Goal: Information Seeking & Learning: Find specific fact

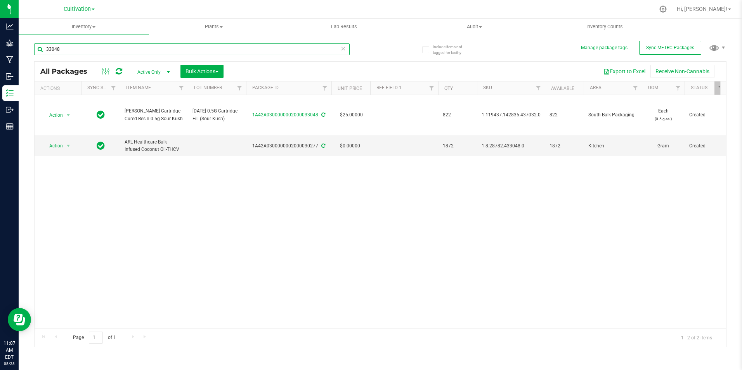
click at [86, 50] on input "33048" at bounding box center [192, 49] width 316 height 12
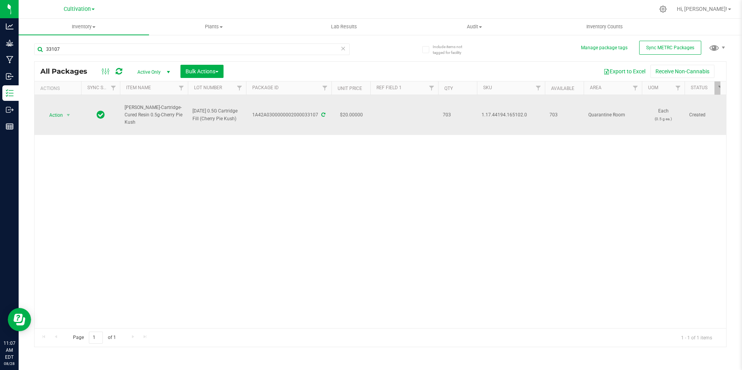
drag, startPoint x: 183, startPoint y: 119, endPoint x: 125, endPoint y: 113, distance: 58.2
click at [125, 113] on span "[PERSON_NAME]-Cartridge-Cured Resin 0.5g-Cherry Pie Kush" at bounding box center [154, 115] width 59 height 23
copy span "[PERSON_NAME]-Cartridge-Cured Resin 0.5g-Cherry Pie Kush"
drag, startPoint x: 253, startPoint y: 116, endPoint x: 320, endPoint y: 120, distance: 66.9
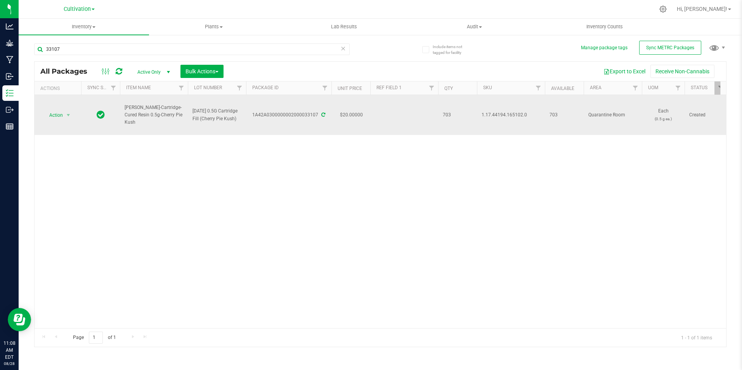
click at [320, 120] on td "1A42A0300000002000033107" at bounding box center [288, 115] width 85 height 40
copy div "1A42A0300000002000033107"
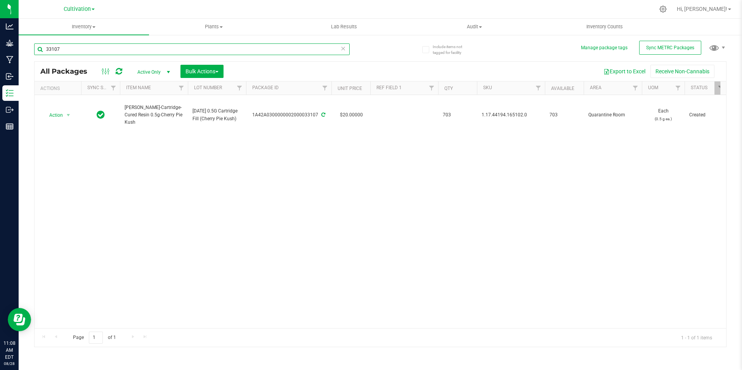
click at [82, 45] on input "33107" at bounding box center [192, 49] width 316 height 12
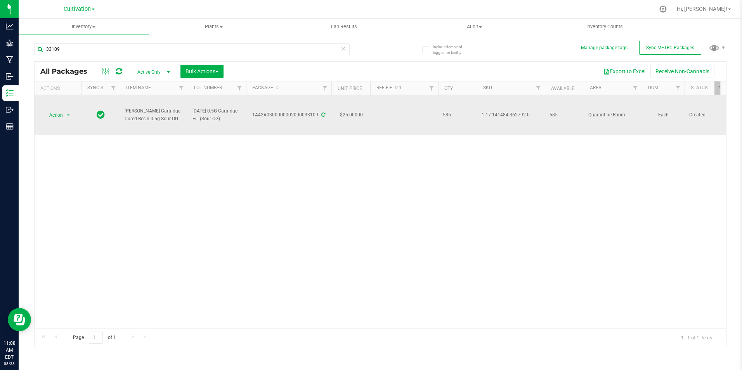
drag, startPoint x: 252, startPoint y: 121, endPoint x: 320, endPoint y: 128, distance: 67.5
click at [318, 128] on td "1A42A0300000002000033109" at bounding box center [288, 115] width 85 height 40
copy div "1A42A0300000002000033109"
drag, startPoint x: 170, startPoint y: 118, endPoint x: 114, endPoint y: 115, distance: 56.1
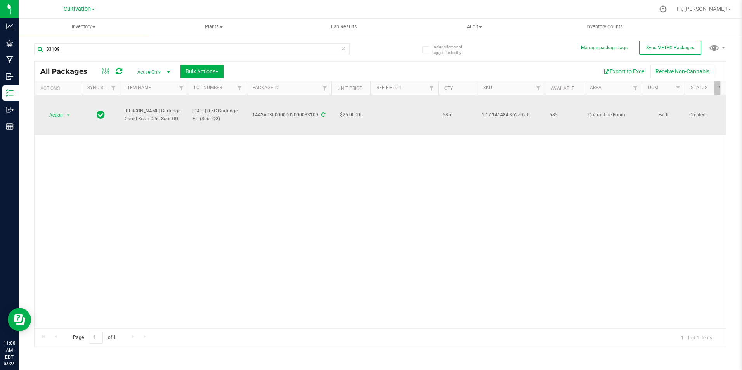
copy tr "[PERSON_NAME]-Cartridge-Cured Resin 0.5g-Sour OG"
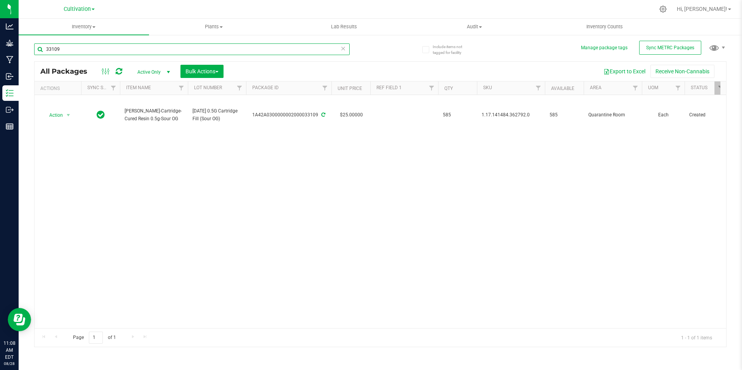
click at [68, 52] on input "33109" at bounding box center [192, 49] width 316 height 12
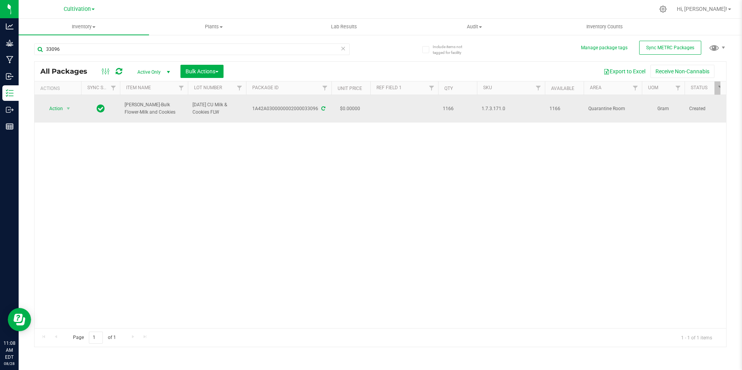
drag, startPoint x: 144, startPoint y: 115, endPoint x: 122, endPoint y: 111, distance: 22.9
click at [122, 111] on td "[PERSON_NAME]-Bulk Flower-Milk and Cookies" at bounding box center [154, 109] width 68 height 28
copy span "[PERSON_NAME]-Bulk Flower-Milk and Cookies"
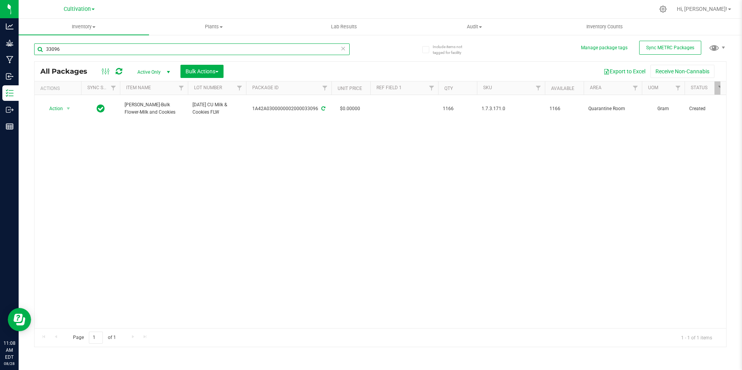
click at [117, 49] on input "33096" at bounding box center [192, 49] width 316 height 12
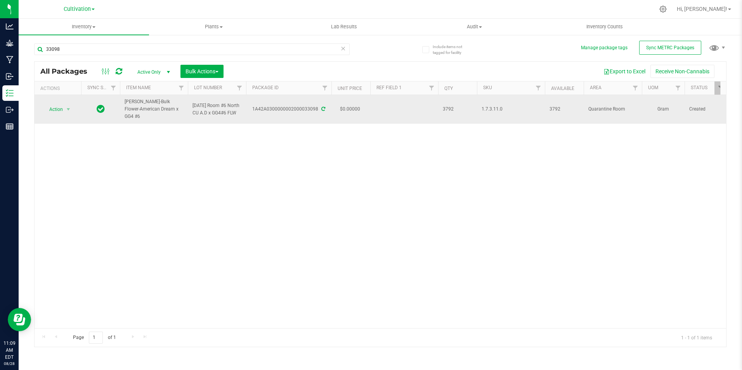
drag, startPoint x: 164, startPoint y: 116, endPoint x: 111, endPoint y: 111, distance: 53.1
copy tr "[PERSON_NAME]-Bulk Flower-American Dream x GG4 #6"
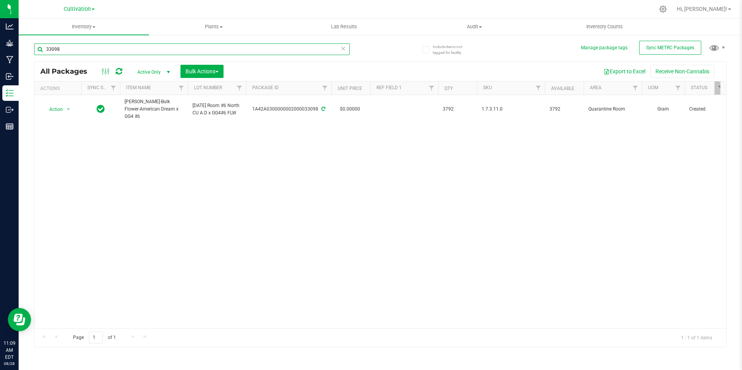
click at [79, 46] on input "33098" at bounding box center [192, 49] width 316 height 12
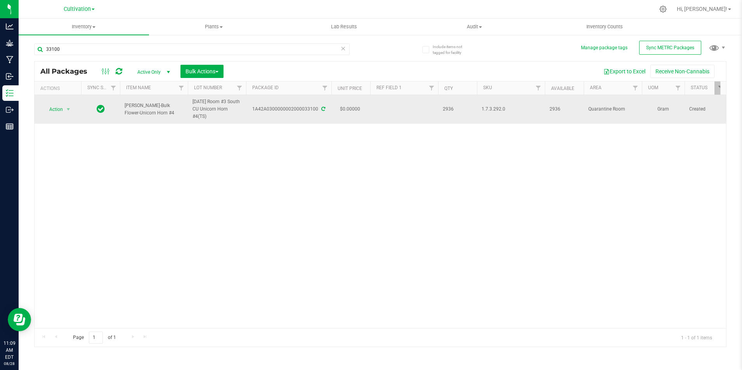
drag, startPoint x: 148, startPoint y: 111, endPoint x: 122, endPoint y: 106, distance: 26.3
click at [122, 106] on td "[PERSON_NAME]-Bulk Flower-Unicorn Horn #4" at bounding box center [154, 109] width 68 height 29
copy span "[PERSON_NAME]-Bulk Flower-Unicorn Horn #4"
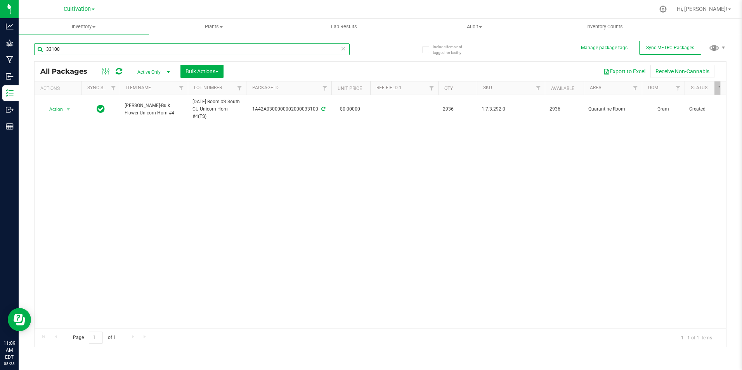
click at [75, 53] on input "33100" at bounding box center [192, 49] width 316 height 12
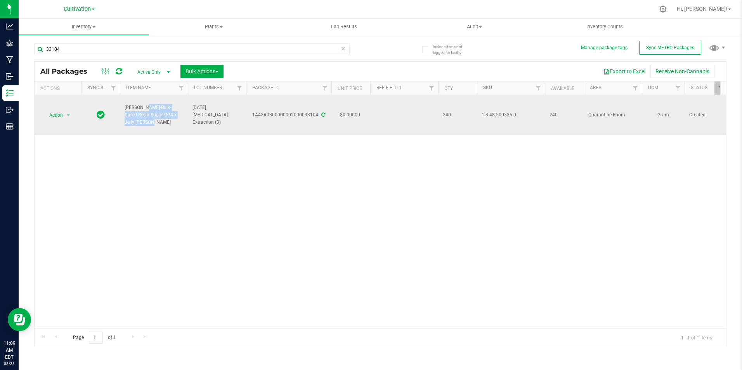
drag, startPoint x: 174, startPoint y: 120, endPoint x: 123, endPoint y: 112, distance: 52.2
click at [123, 112] on td "[PERSON_NAME]-Bulk-Cured Resin-Sugar-GG4 x Jelly [PERSON_NAME]" at bounding box center [154, 115] width 68 height 40
copy span "[PERSON_NAME]-Bulk-Cured Resin-Sugar-GG4 x Jelly [PERSON_NAME]"
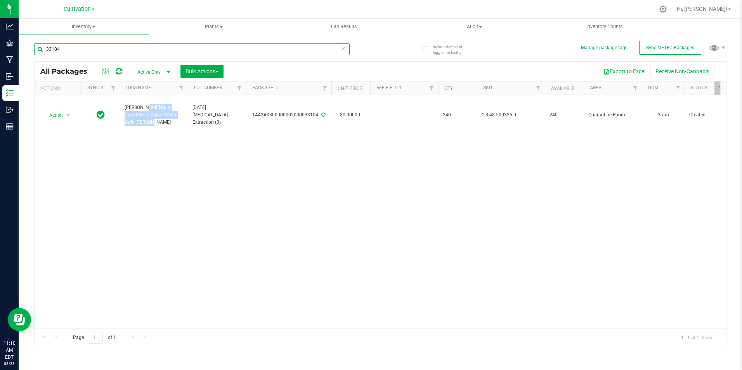
click at [66, 46] on input "33104" at bounding box center [192, 49] width 316 height 12
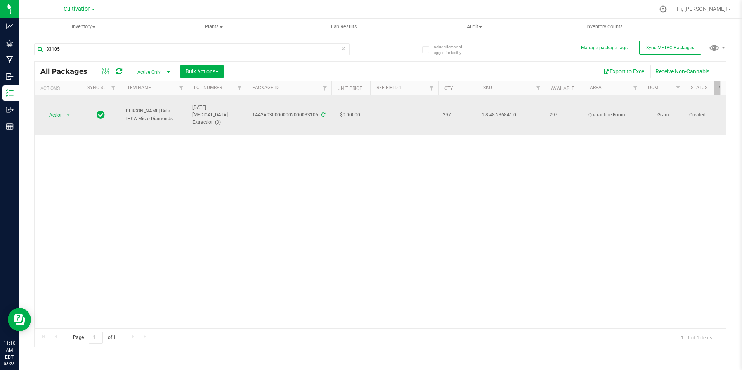
drag, startPoint x: 157, startPoint y: 121, endPoint x: 124, endPoint y: 114, distance: 34.2
click at [124, 114] on td "[PERSON_NAME]-Bulk-THCA Micro Diamonds" at bounding box center [154, 115] width 68 height 40
copy span "[PERSON_NAME]-Bulk-THCA Micro Diamonds"
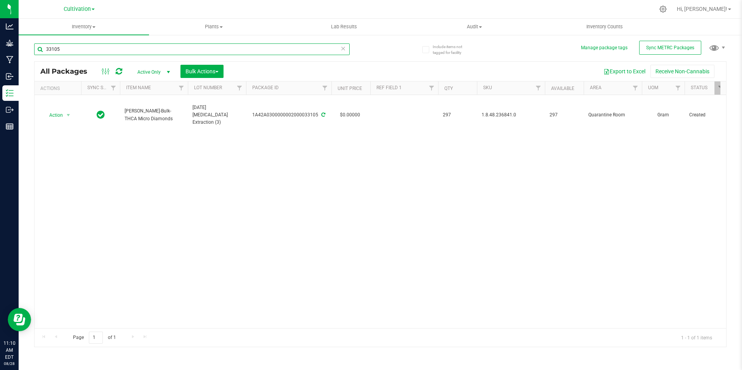
click at [85, 49] on input "33105" at bounding box center [192, 49] width 316 height 12
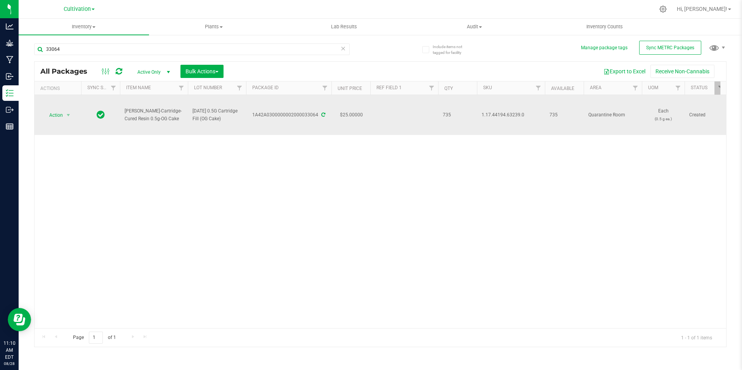
drag, startPoint x: 169, startPoint y: 120, endPoint x: 119, endPoint y: 117, distance: 50.6
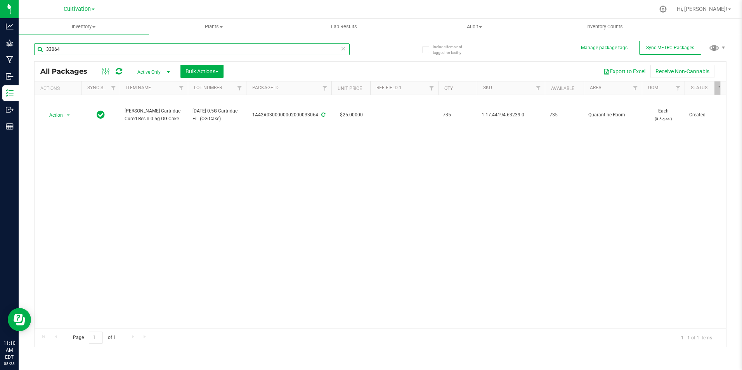
click at [71, 50] on input "33064" at bounding box center [192, 49] width 316 height 12
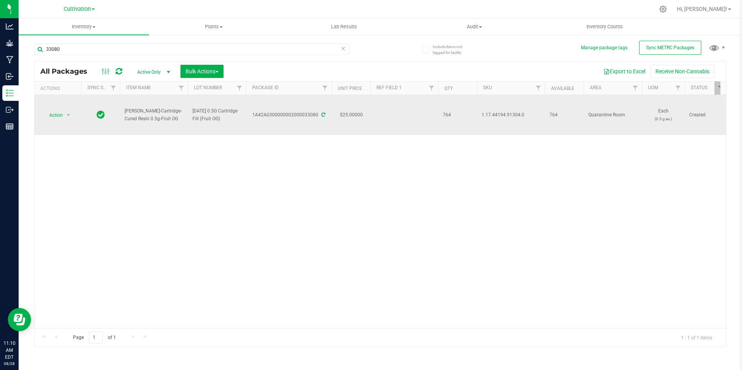
drag, startPoint x: 169, startPoint y: 121, endPoint x: 125, endPoint y: 114, distance: 44.8
click at [125, 114] on span "[PERSON_NAME]-Cartridge-Cured Resin 0.5g-Fruit OG" at bounding box center [154, 115] width 59 height 15
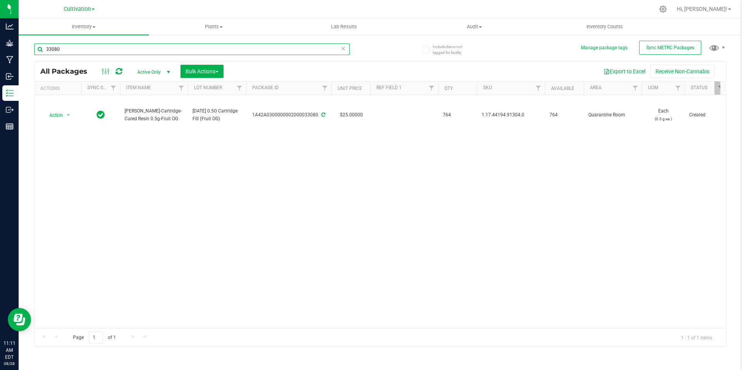
click at [91, 51] on input "33080" at bounding box center [192, 49] width 316 height 12
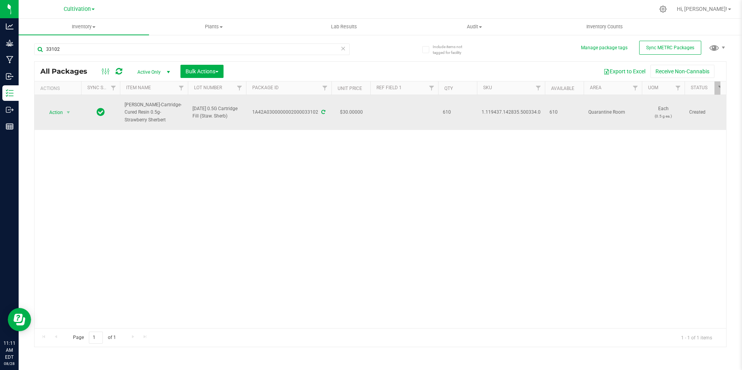
drag, startPoint x: 169, startPoint y: 121, endPoint x: 122, endPoint y: 109, distance: 48.9
click at [122, 109] on td "[PERSON_NAME]-Cartridge-Cured Resin 0.5g-Strawberry Sherbert" at bounding box center [154, 112] width 68 height 35
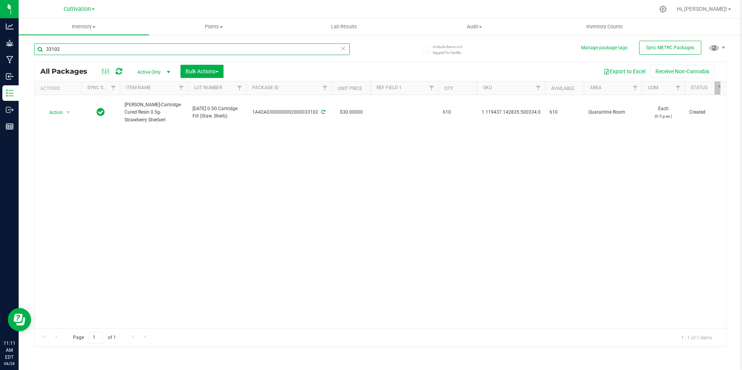
click at [113, 48] on input "33102" at bounding box center [192, 49] width 316 height 12
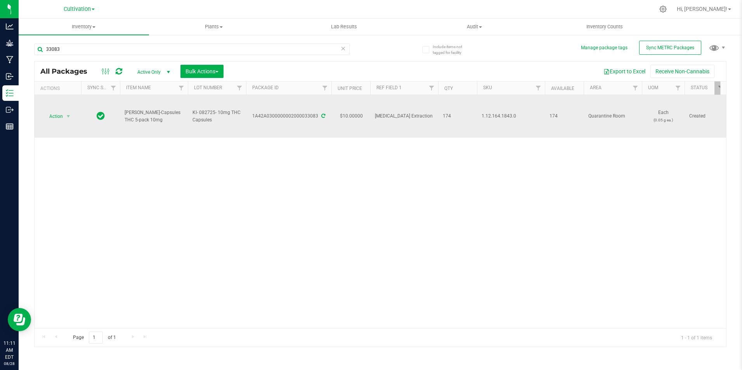
drag, startPoint x: 138, startPoint y: 118, endPoint x: 123, endPoint y: 118, distance: 14.8
click at [123, 118] on td "[PERSON_NAME]-Capsules THC 5-pack 10mg" at bounding box center [154, 116] width 68 height 43
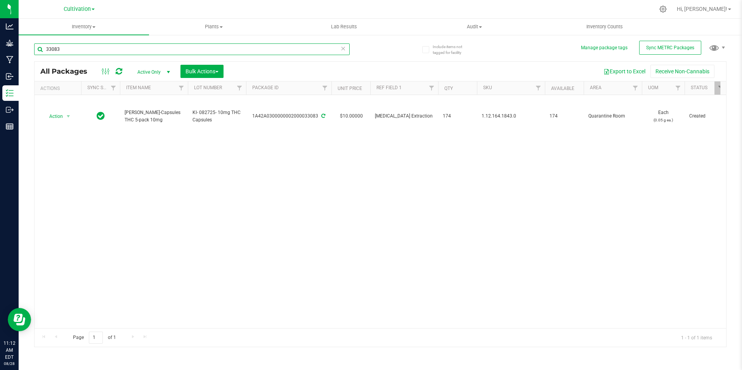
click at [141, 52] on input "33083" at bounding box center [192, 49] width 316 height 12
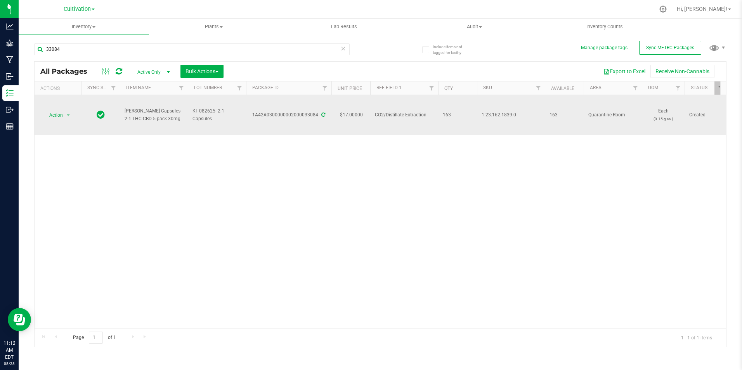
drag, startPoint x: 165, startPoint y: 120, endPoint x: 122, endPoint y: 110, distance: 44.4
click at [122, 110] on td "[PERSON_NAME]-Capsules 2-1 THC-CBD 5-pack 30mg" at bounding box center [154, 115] width 68 height 40
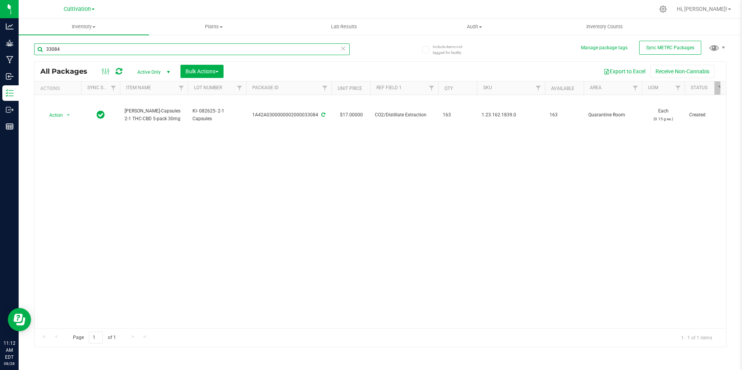
click at [75, 47] on input "33084" at bounding box center [192, 49] width 316 height 12
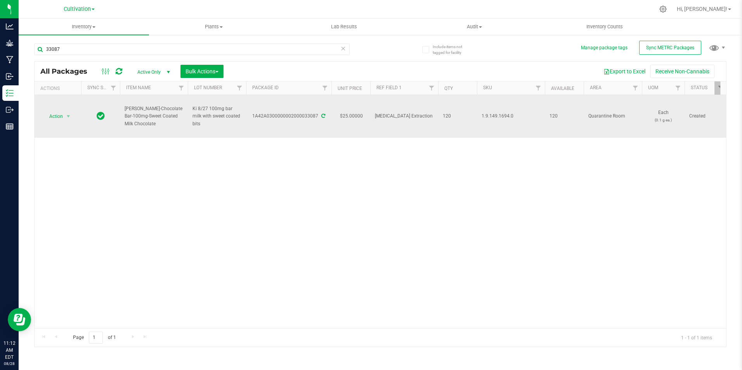
drag, startPoint x: 151, startPoint y: 124, endPoint x: 125, endPoint y: 108, distance: 30.5
click at [125, 108] on span "[PERSON_NAME]-Chocolate Bar-100mg-Sweet Coated Milk Chocolate" at bounding box center [154, 116] width 59 height 23
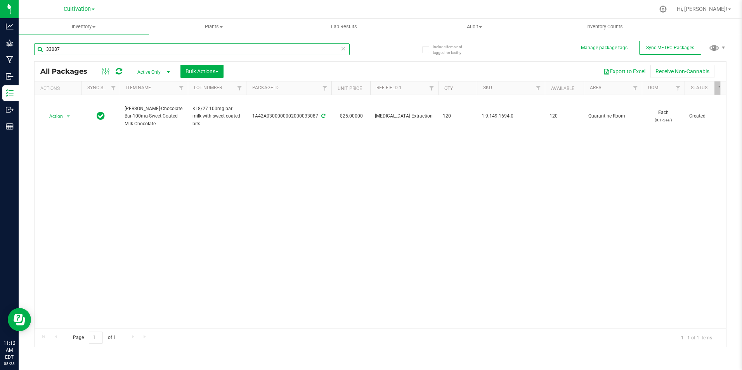
click at [79, 47] on input "33087" at bounding box center [192, 49] width 316 height 12
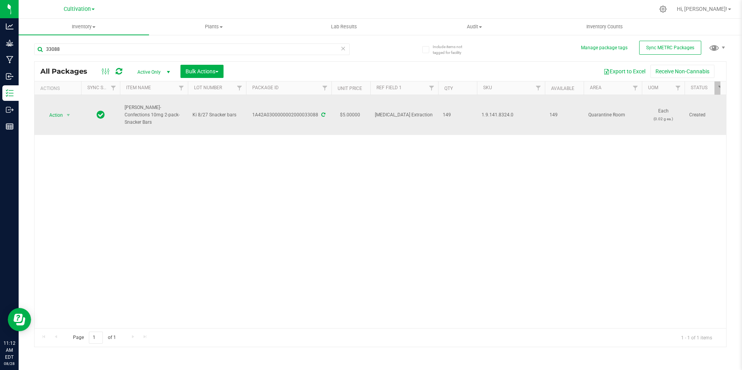
drag, startPoint x: 166, startPoint y: 118, endPoint x: 119, endPoint y: 111, distance: 47.4
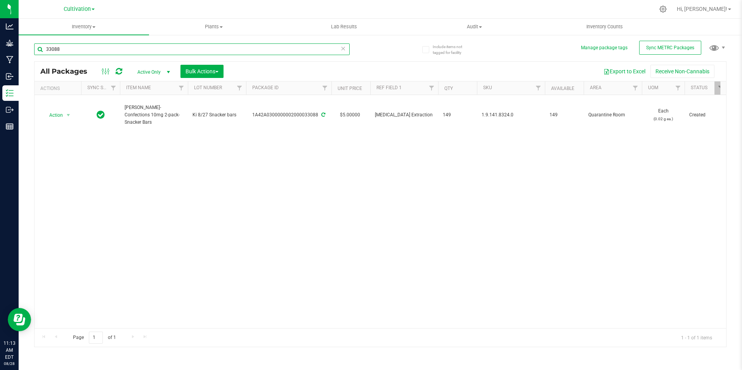
click at [88, 48] on input "33088" at bounding box center [192, 49] width 316 height 12
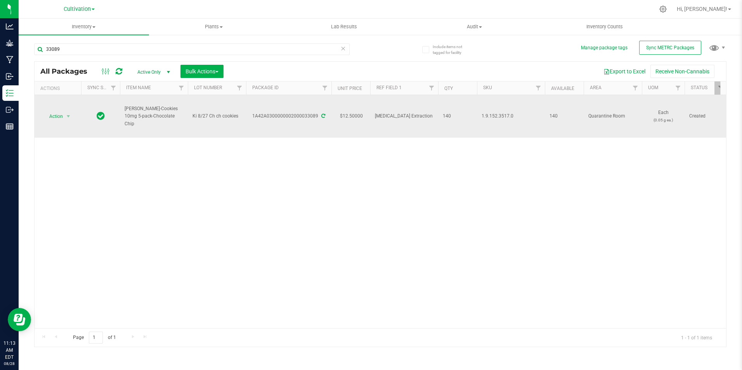
drag, startPoint x: 162, startPoint y: 118, endPoint x: 122, endPoint y: 111, distance: 41.1
click at [122, 111] on td "[PERSON_NAME]-Cookies 10mg 5-pack-Chocolate Chip" at bounding box center [154, 116] width 68 height 43
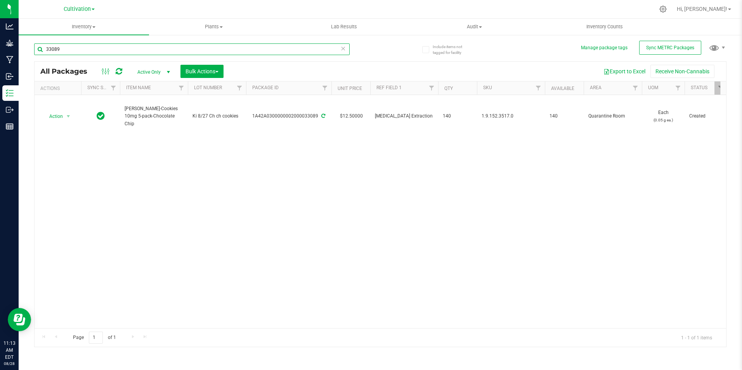
click at [76, 51] on input "33089" at bounding box center [192, 49] width 316 height 12
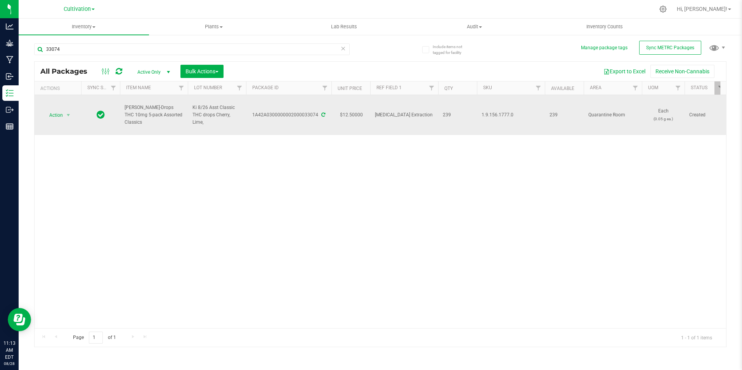
drag, startPoint x: 176, startPoint y: 125, endPoint x: 117, endPoint y: 116, distance: 59.1
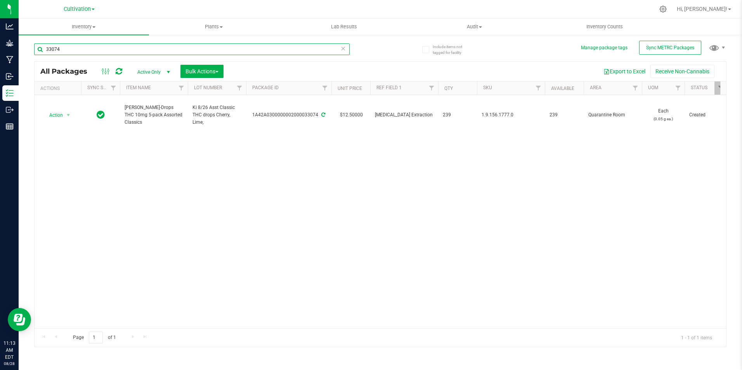
click at [85, 47] on input "33074" at bounding box center [192, 49] width 316 height 12
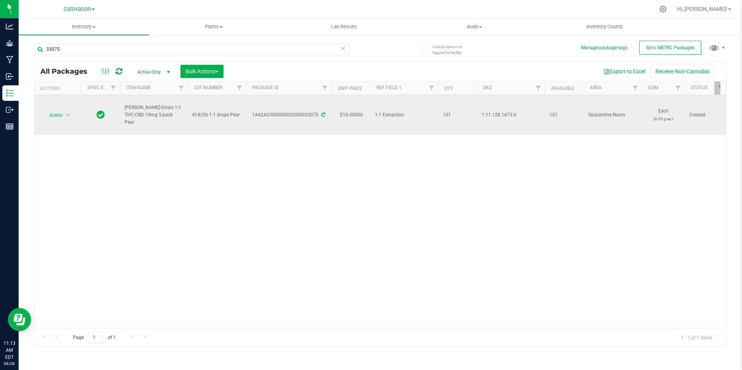
drag, startPoint x: 170, startPoint y: 126, endPoint x: 121, endPoint y: 110, distance: 52.2
click at [121, 110] on td "[PERSON_NAME]-Drops 1-1 THC-CBD 10mg 5-pack Pear" at bounding box center [154, 115] width 68 height 40
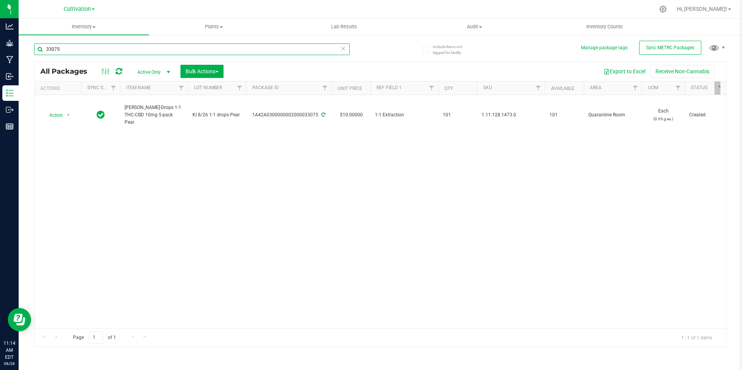
click at [80, 49] on input "33075" at bounding box center [192, 49] width 316 height 12
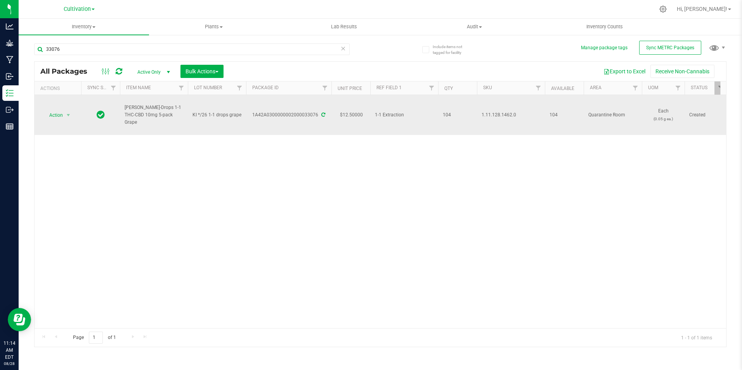
drag, startPoint x: 165, startPoint y: 120, endPoint x: 122, endPoint y: 115, distance: 42.6
click at [122, 115] on td "[PERSON_NAME]-Drops 1-1 THC-CBD 10mg 5-pack Grape" at bounding box center [154, 115] width 68 height 40
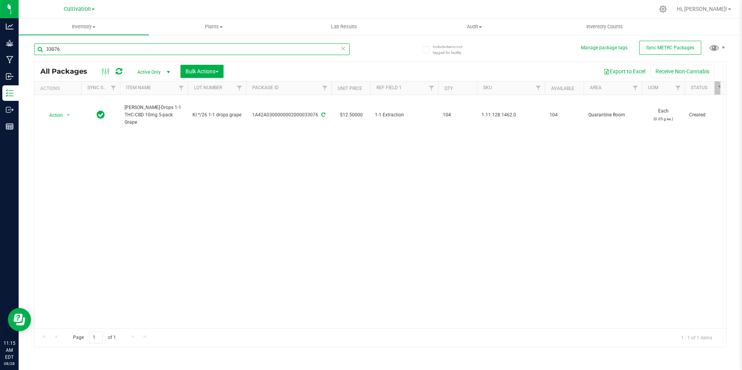
click at [87, 52] on input "33076" at bounding box center [192, 49] width 316 height 12
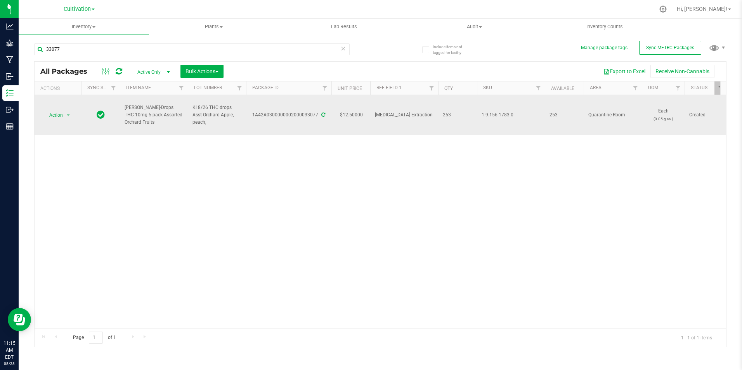
drag, startPoint x: 141, startPoint y: 122, endPoint x: 123, endPoint y: 110, distance: 21.4
click at [123, 110] on td "[PERSON_NAME]-Drops THC 10mg 5-pack Assorted Orchard Fruits" at bounding box center [154, 115] width 68 height 40
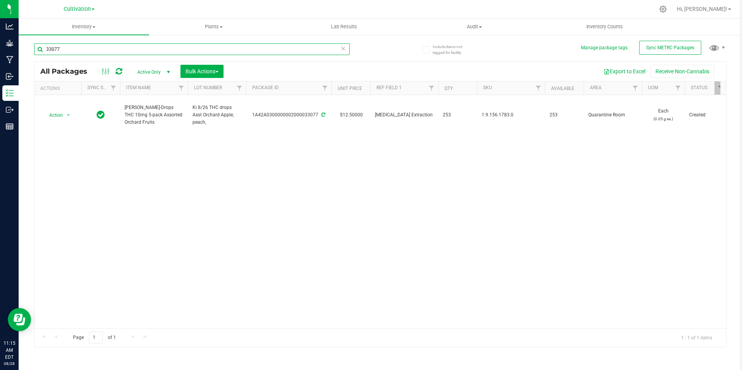
click at [96, 50] on input "33077" at bounding box center [192, 49] width 316 height 12
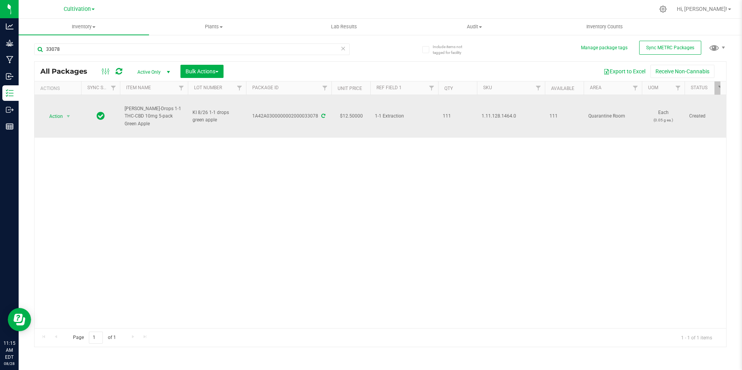
drag, startPoint x: 183, startPoint y: 117, endPoint x: 122, endPoint y: 113, distance: 61.1
click at [122, 113] on td "[PERSON_NAME]-Drops 1-1 THC-CBD 10mg 5-pack Green Apple" at bounding box center [154, 116] width 68 height 43
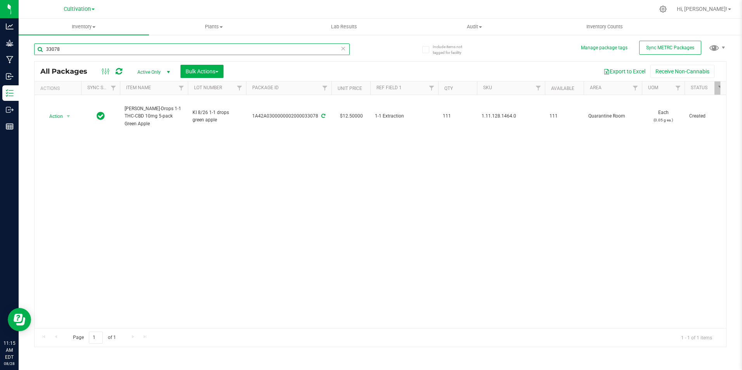
click at [83, 49] on input "33078" at bounding box center [192, 49] width 316 height 12
type input "33079"
type input "[DATE]"
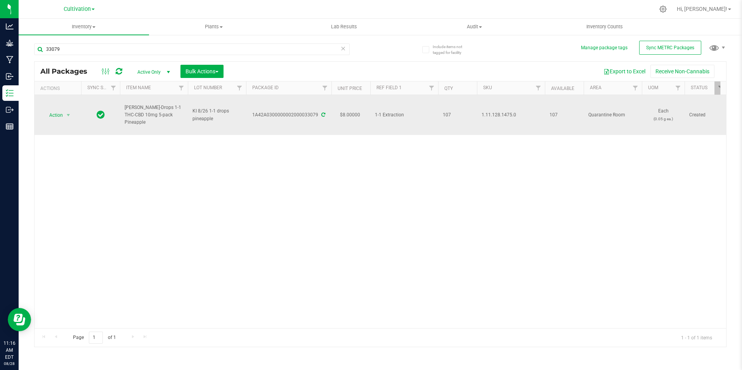
drag, startPoint x: 176, startPoint y: 120, endPoint x: 124, endPoint y: 114, distance: 52.0
click at [124, 114] on td "[PERSON_NAME]-Drops 1-1 THC-CBD 10mg 5-pack Pineapple" at bounding box center [154, 115] width 68 height 40
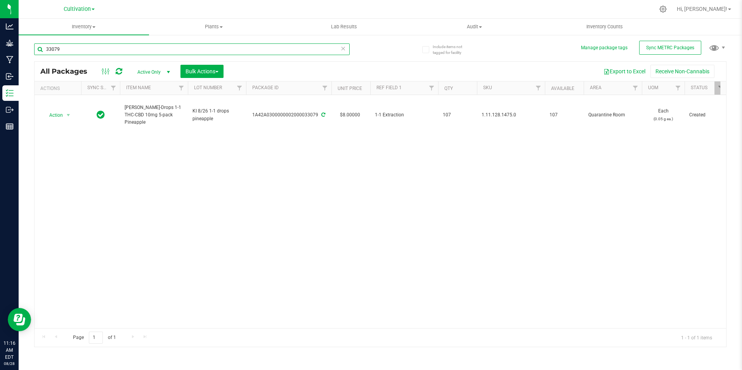
drag, startPoint x: 63, startPoint y: 50, endPoint x: 121, endPoint y: 52, distance: 58.3
click at [30, 43] on div "Include items not tagged for facility Manage package tags Sync METRC Packages 3…" at bounding box center [381, 152] width 724 height 237
click at [106, 47] on input "33107" at bounding box center [192, 49] width 316 height 12
click at [92, 53] on input "33109" at bounding box center [192, 49] width 316 height 12
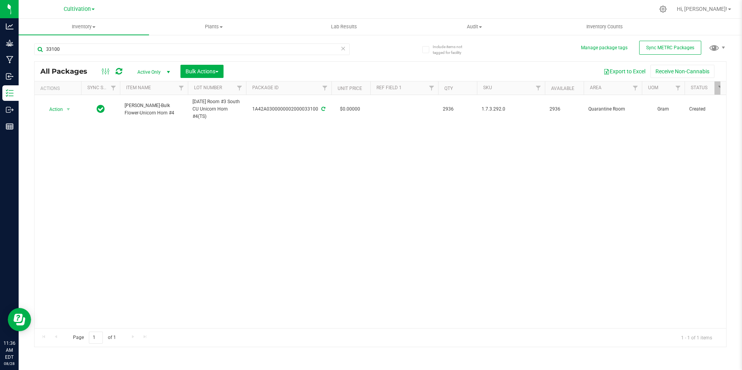
click at [326, 169] on div "Action Action Adjust qty Create package Edit attributes Global inventory Locate…" at bounding box center [381, 211] width 692 height 233
click at [82, 52] on input "33100" at bounding box center [192, 49] width 316 height 12
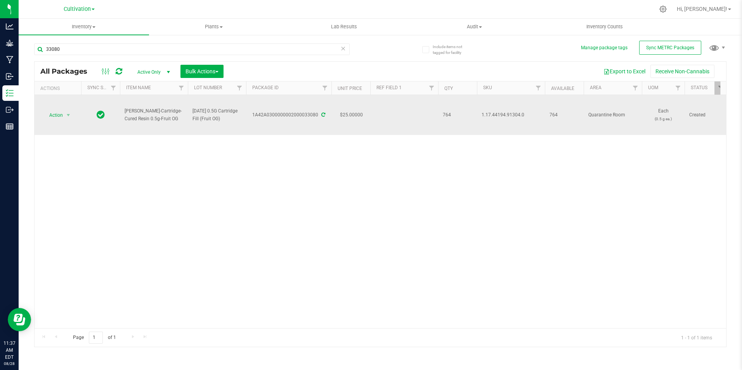
click at [322, 111] on div "1A42A0300000002000033080" at bounding box center [289, 114] width 88 height 7
click at [323, 114] on icon at bounding box center [324, 115] width 4 height 5
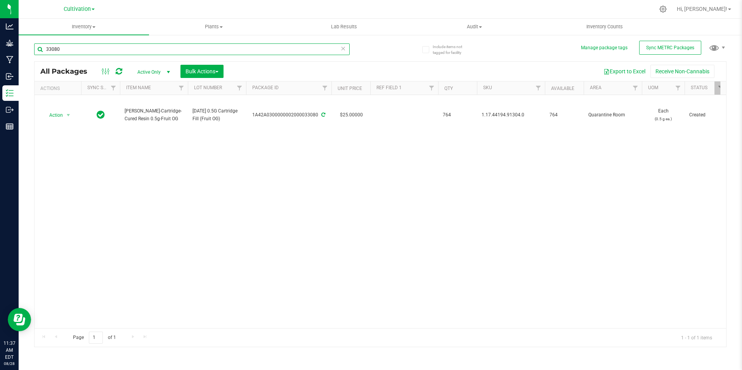
click at [120, 52] on input "33080" at bounding box center [192, 49] width 316 height 12
type input "33109"
